Goal: Find specific page/section: Find specific page/section

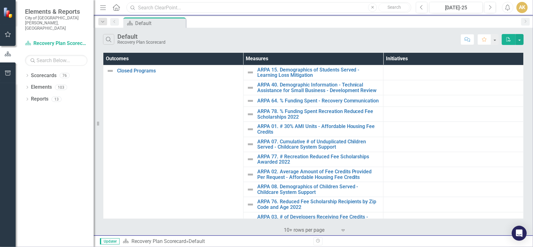
click at [246, 8] on input "text" at bounding box center [269, 7] width 285 height 11
click at [49, 72] on link "Scorecards" at bounding box center [44, 75] width 26 height 7
click at [26, 98] on icon "Dropdown" at bounding box center [27, 99] width 4 height 3
click at [28, 86] on icon "Dropdown" at bounding box center [27, 87] width 4 height 3
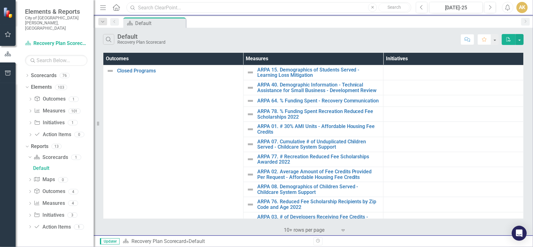
click at [152, 10] on input "text" at bounding box center [269, 7] width 285 height 11
drag, startPoint x: 171, startPoint y: 6, endPoint x: 119, endPoint y: 3, distance: 52.0
click at [119, 3] on div "Menu Home Search Access Close Search" at bounding box center [254, 8] width 312 height 12
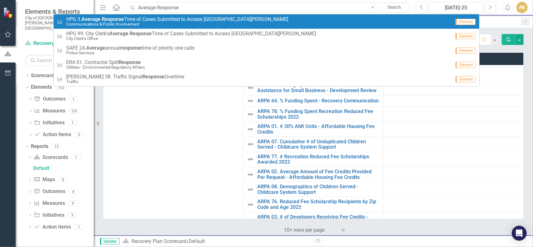
type input "Average Response"
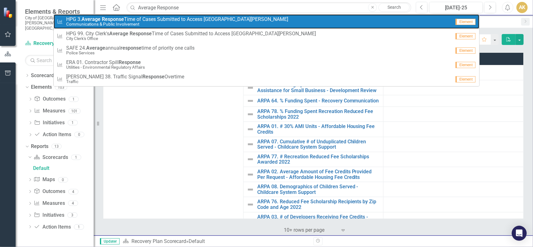
click at [119, 25] on small "Communications & Public Involvement" at bounding box center [177, 24] width 222 height 5
